Goal: Understand process/instructions: Learn how to perform a task or action

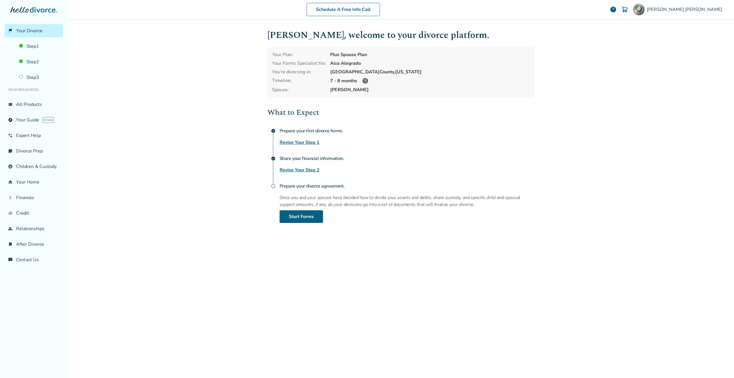
click at [299, 142] on link "Revise Your Step 1" at bounding box center [299, 142] width 40 height 7
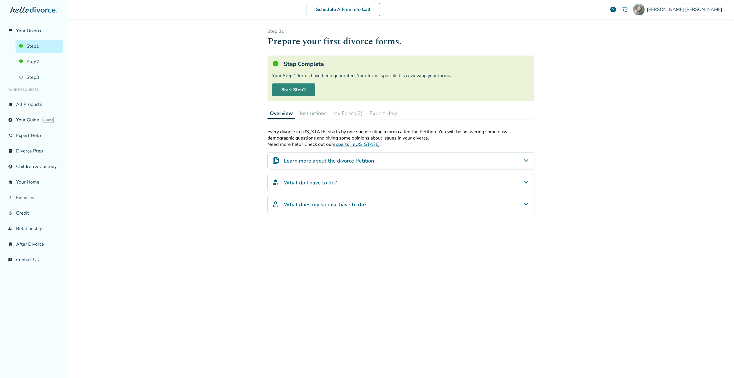
click at [299, 91] on link "Start Step 2" at bounding box center [293, 89] width 43 height 13
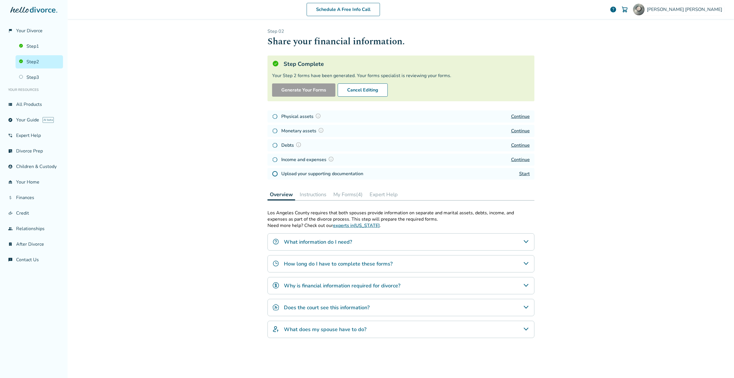
click at [517, 116] on link "Continue" at bounding box center [520, 116] width 19 height 6
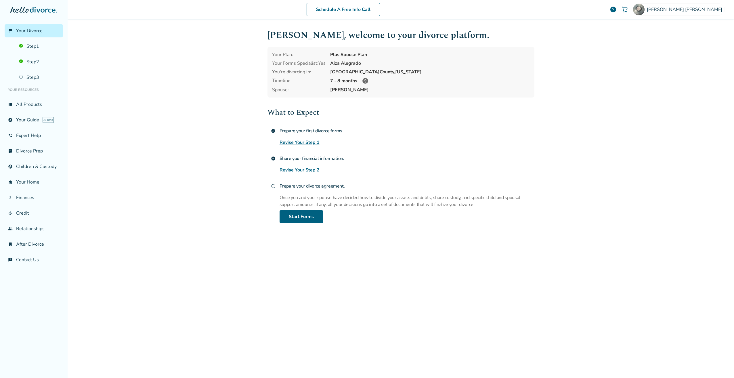
click at [308, 170] on link "Revise Your Step 2" at bounding box center [299, 169] width 40 height 7
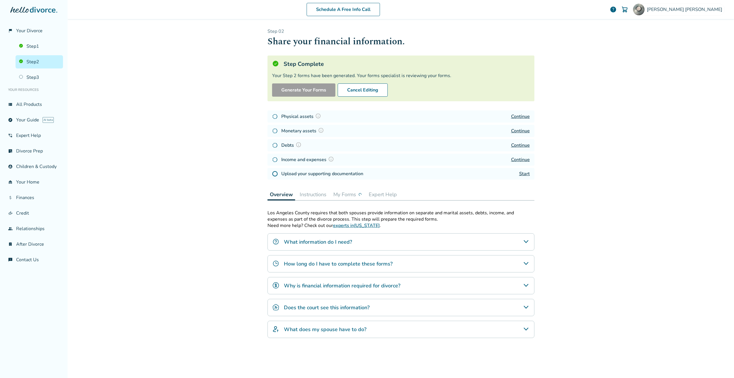
click at [516, 129] on link "Continue" at bounding box center [520, 131] width 19 height 6
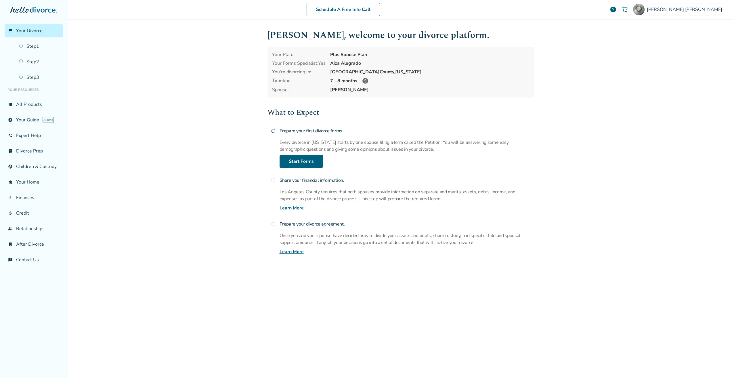
click at [305, 170] on div "What to Expect radio_button_unchecked Prepare your first divorce forms. Every d…" at bounding box center [400, 181] width 267 height 148
click at [310, 158] on link "Start Forms" at bounding box center [300, 161] width 43 height 13
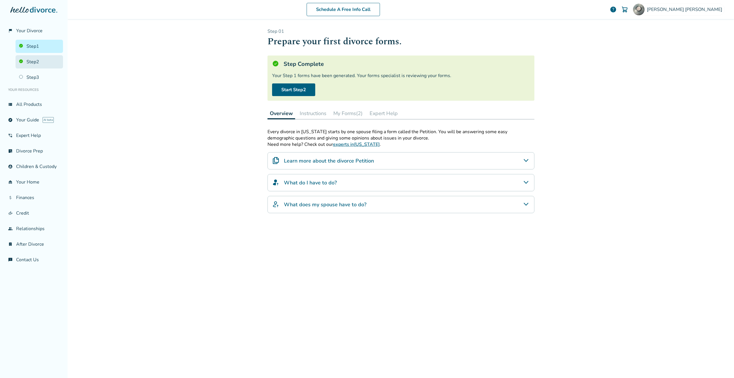
click at [30, 60] on link "Step 2" at bounding box center [39, 61] width 47 height 13
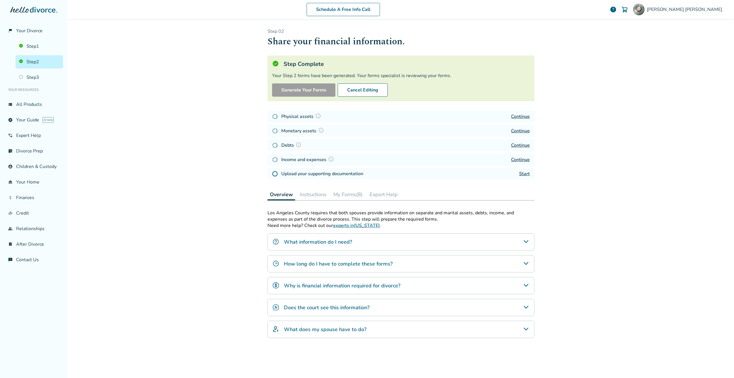
click at [520, 130] on link "Continue" at bounding box center [520, 131] width 19 height 6
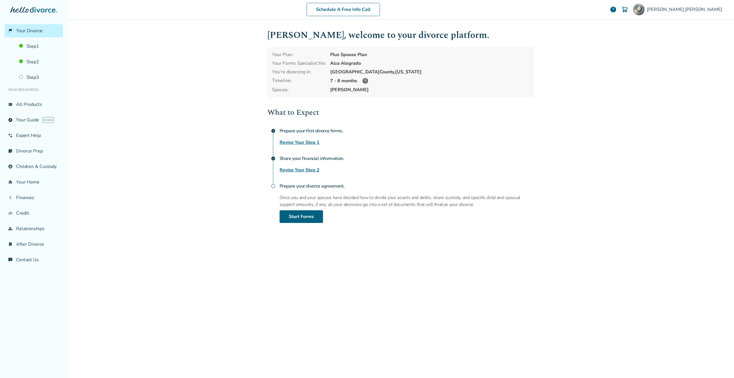
click at [308, 169] on link "Revise Your Step 2" at bounding box center [299, 169] width 40 height 7
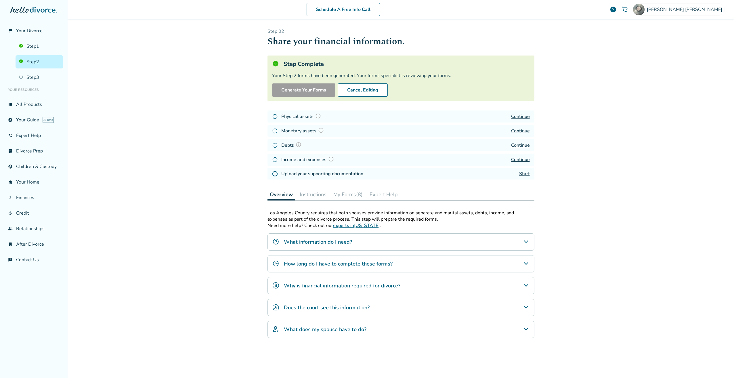
click at [512, 115] on link "Continue" at bounding box center [520, 116] width 19 height 6
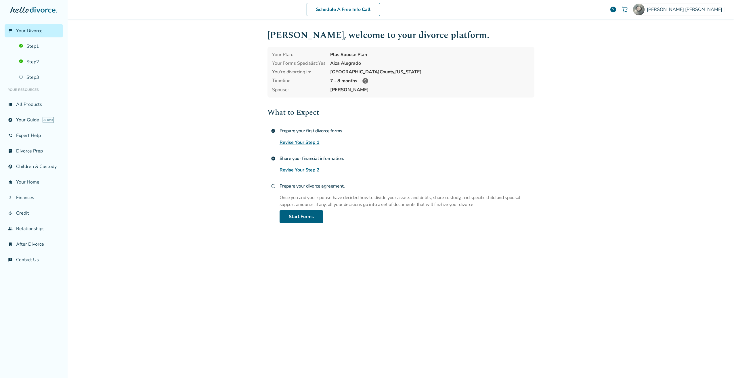
click at [309, 170] on link "Revise Your Step 2" at bounding box center [299, 169] width 40 height 7
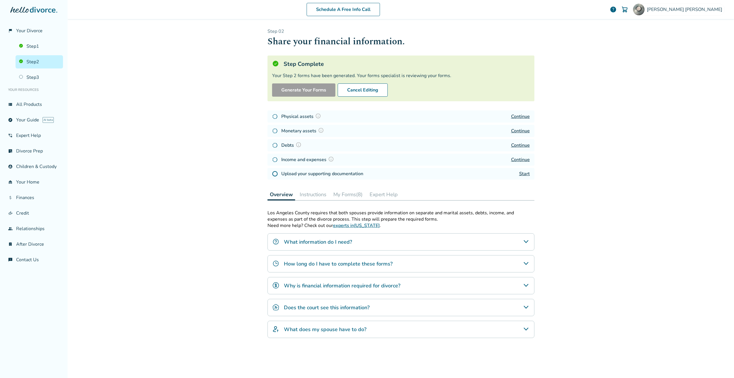
click at [516, 160] on link "Continue" at bounding box center [520, 159] width 19 height 6
click at [519, 131] on link "Continue" at bounding box center [520, 131] width 19 height 6
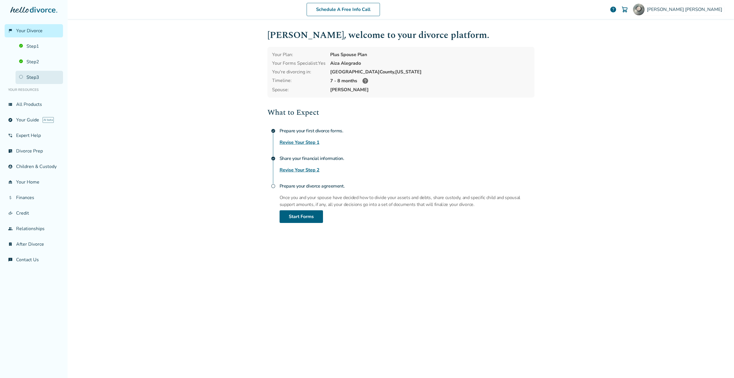
click at [30, 75] on link "Step 3" at bounding box center [39, 77] width 47 height 13
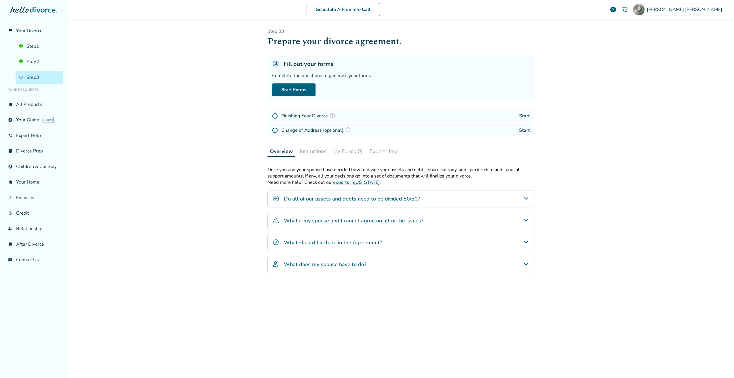
click at [274, 200] on img "Do all of our assets and debts need to be divided 50/50?" at bounding box center [275, 198] width 7 height 7
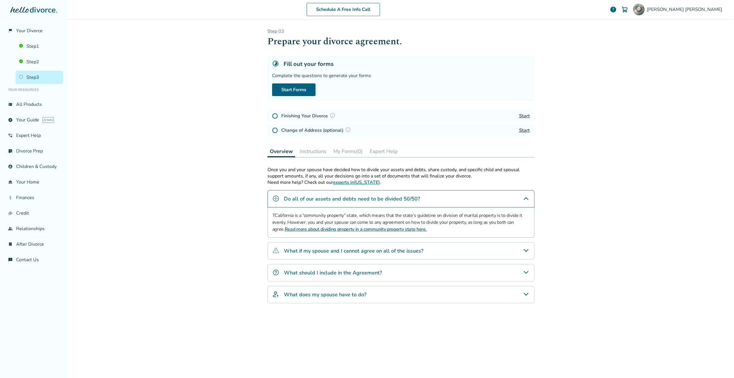
click at [338, 254] on h4 "What if my spouse and I cannot agree on all of the issues?" at bounding box center [353, 250] width 139 height 7
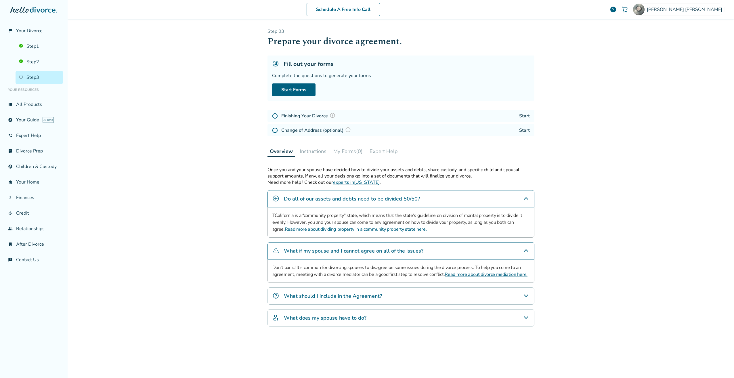
click at [348, 298] on h4 "What should I include in the Agreement?" at bounding box center [333, 295] width 98 height 7
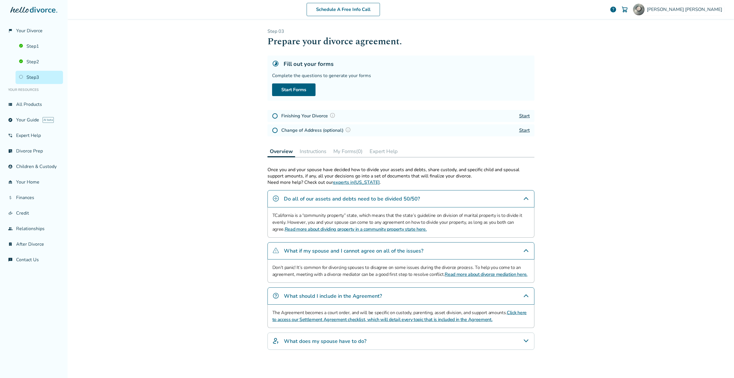
click at [418, 320] on link "Click here to access our Settlement Agreement checklist, which will detail ever…" at bounding box center [399, 315] width 254 height 13
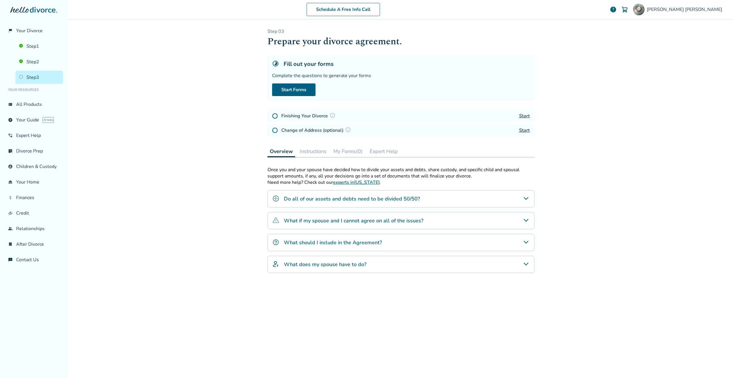
click at [338, 323] on div "Once you and your spouse have decided how to divide your assets and debts, shar…" at bounding box center [400, 266] width 267 height 200
click at [350, 296] on div "Once you and your spouse have decided how to divide your assets and debts, shar…" at bounding box center [400, 266] width 267 height 200
click at [322, 243] on h4 "What should I include in the Agreement?" at bounding box center [333, 242] width 98 height 7
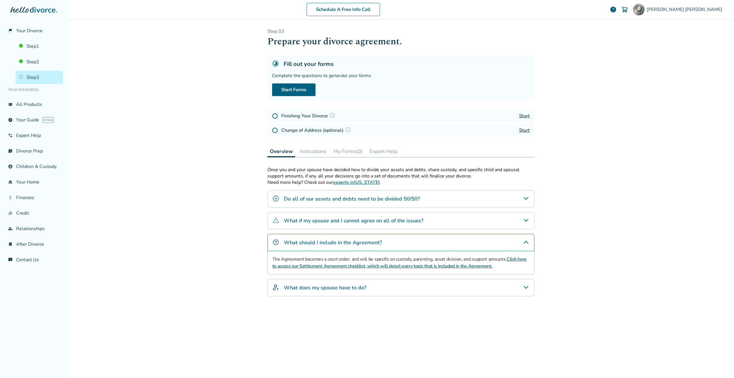
click at [204, 234] on div "Schedule A Free Info Call [PERSON_NAME] help Schedule A Free Call [PERSON_NAME]…" at bounding box center [401, 189] width 666 height 378
click at [315, 153] on button "Instructions" at bounding box center [312, 150] width 31 height 11
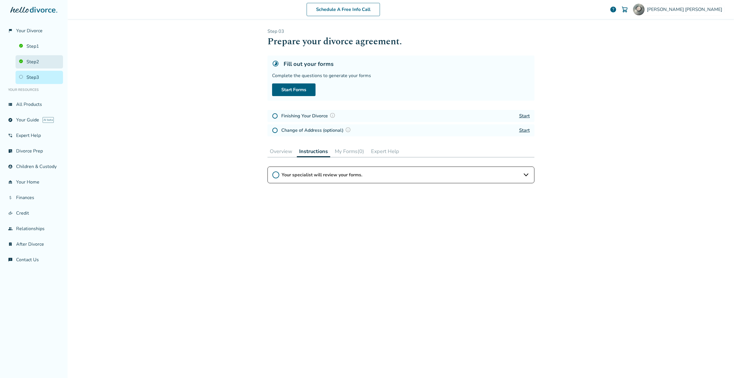
click at [46, 63] on link "Step 2" at bounding box center [39, 61] width 47 height 13
